Goal: Information Seeking & Learning: Learn about a topic

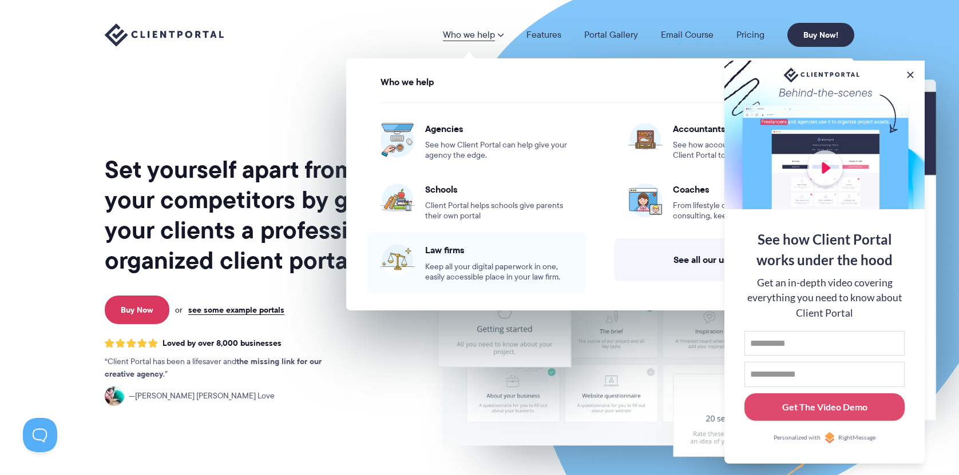
click at [479, 262] on span "Keep all your digital paperwork in one, easily accessible place in your law fir…" at bounding box center [498, 272] width 147 height 21
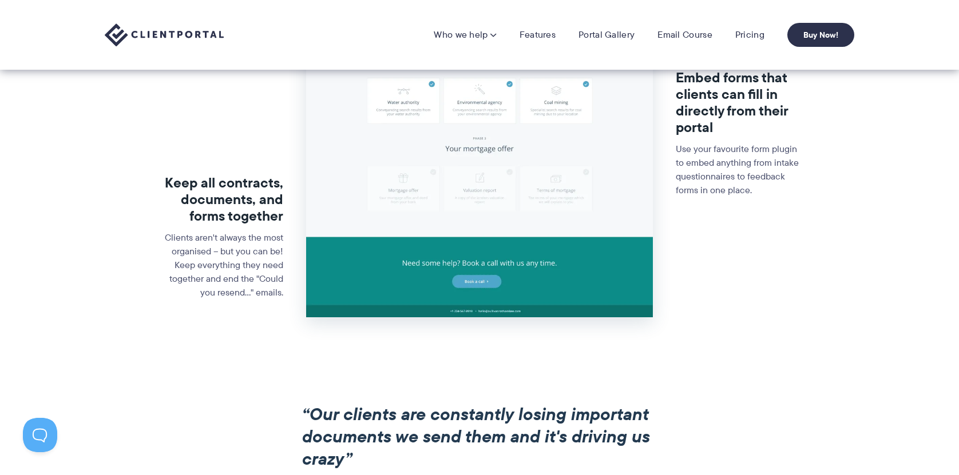
scroll to position [391, 0]
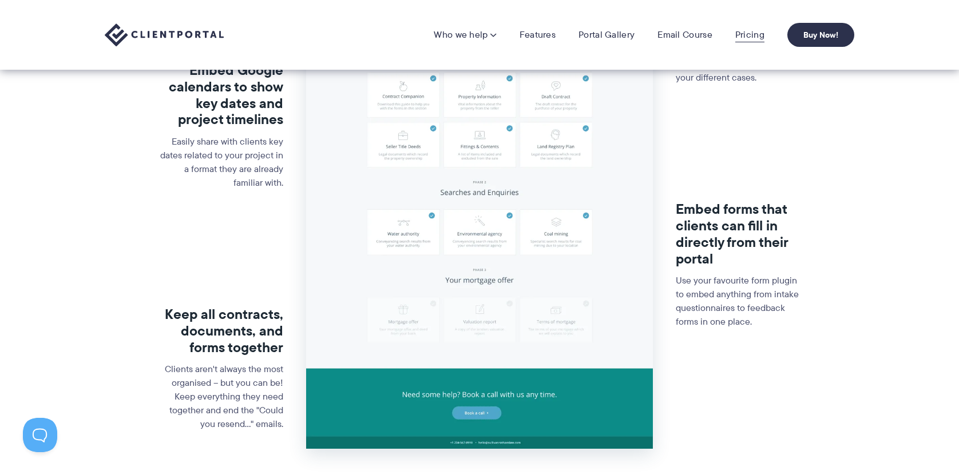
click at [750, 33] on link "Pricing" at bounding box center [749, 34] width 29 height 11
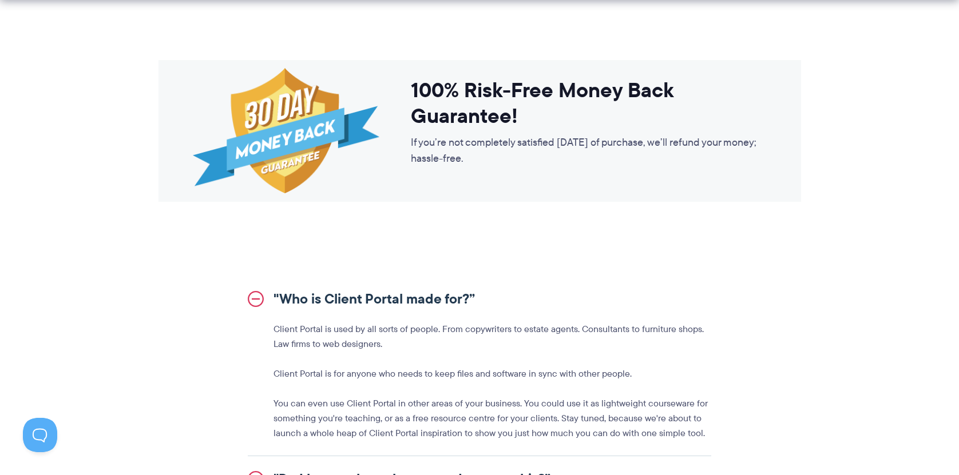
scroll to position [1238, 0]
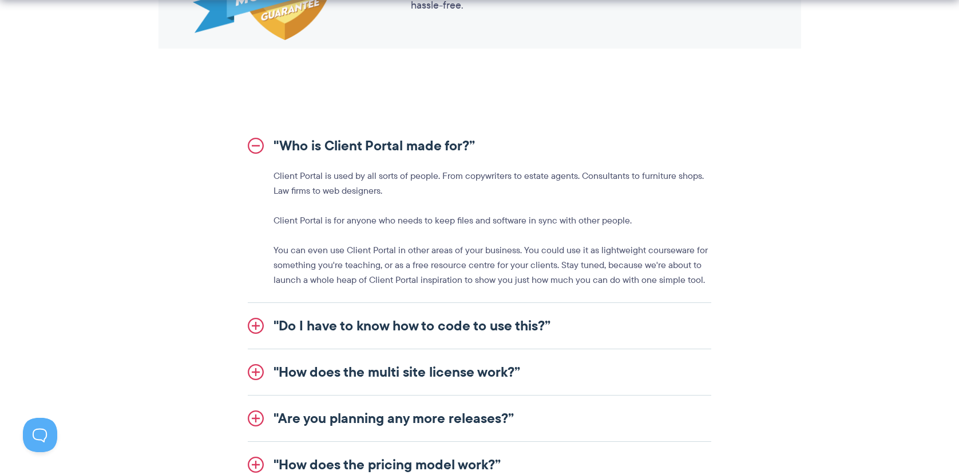
click at [255, 321] on link ""Do I have to know how to code to use this?”" at bounding box center [479, 326] width 463 height 46
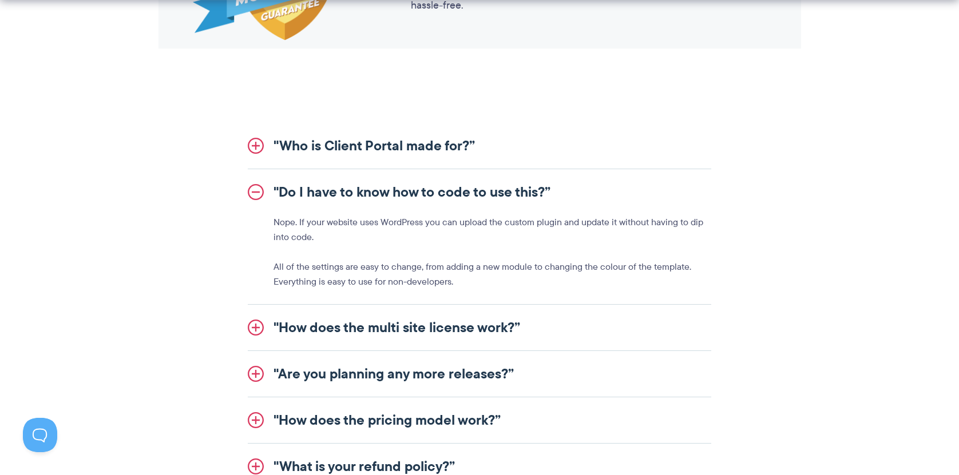
click at [251, 325] on link ""How does the multi site license work?”" at bounding box center [479, 328] width 463 height 46
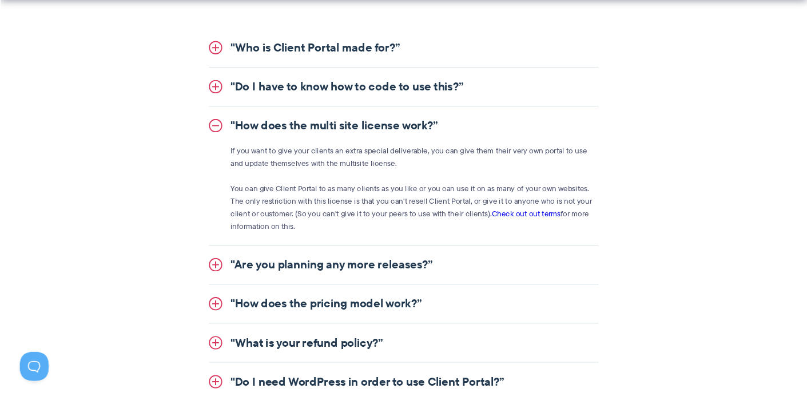
scroll to position [1331, 0]
